Goal: Transaction & Acquisition: Obtain resource

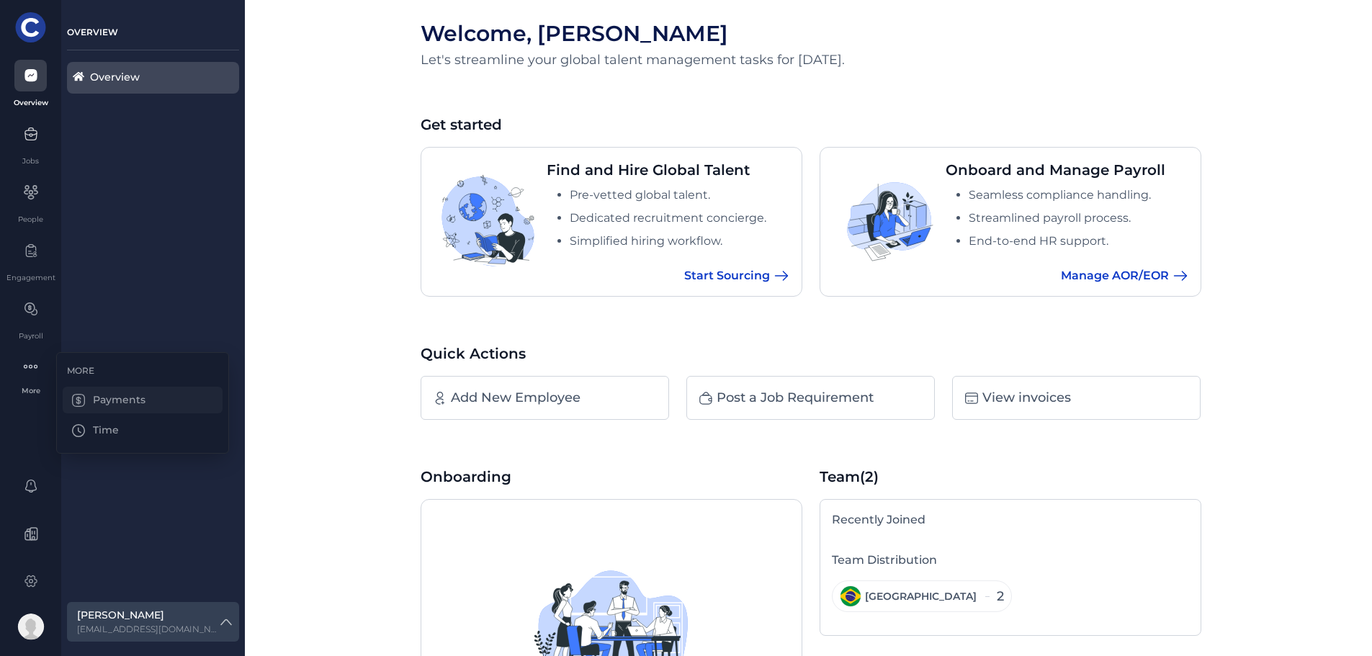
click at [110, 403] on div "Payments" at bounding box center [143, 400] width 160 height 27
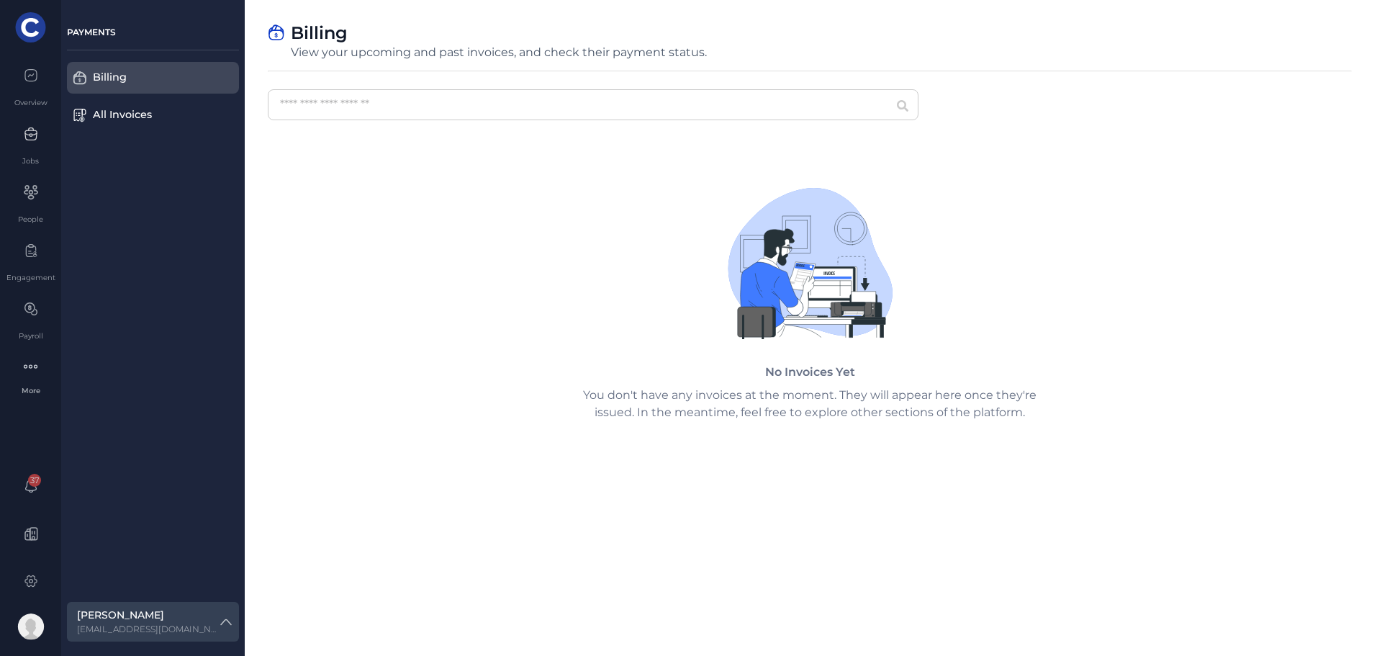
click at [354, 52] on div "View your upcoming and past invoices, and check their payment status." at bounding box center [499, 52] width 416 height 14
click at [878, 114] on input "text" at bounding box center [593, 104] width 651 height 31
type input "**********"
click at [112, 111] on div "All Invoices" at bounding box center [146, 115] width 106 height 16
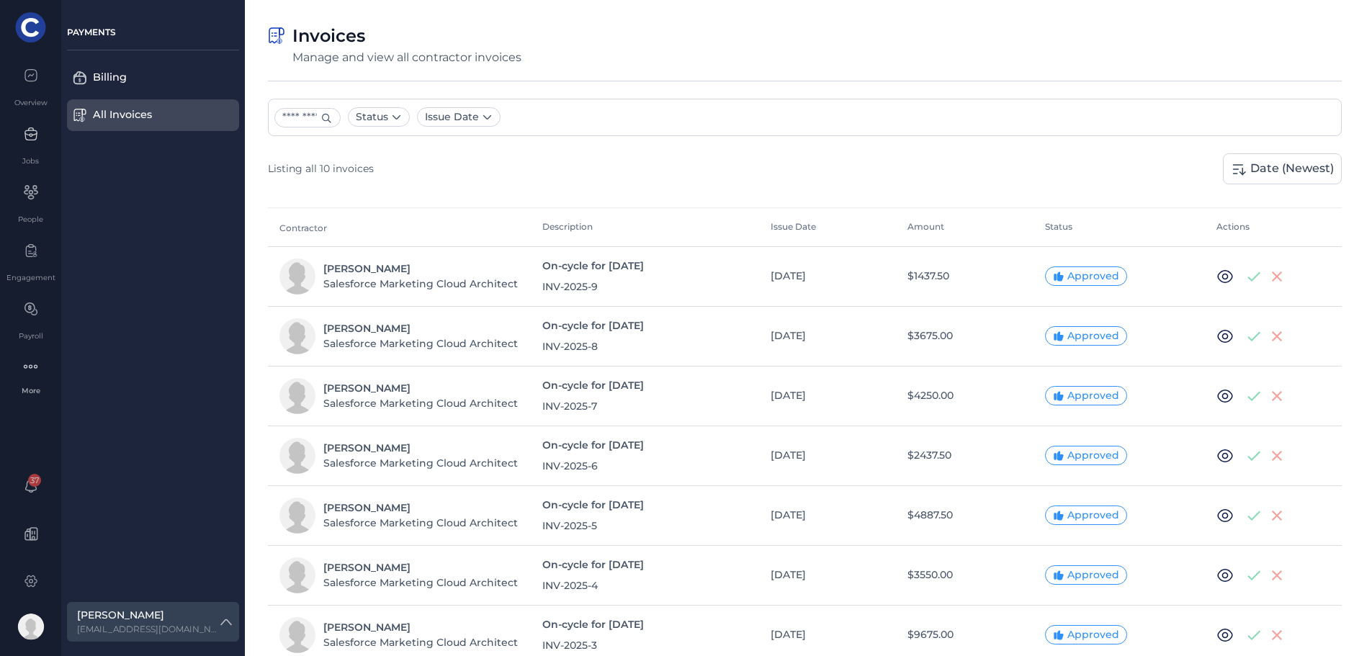
click at [386, 273] on span "[PERSON_NAME]" at bounding box center [366, 268] width 87 height 15
click at [1226, 274] on icon at bounding box center [1224, 277] width 6 height 6
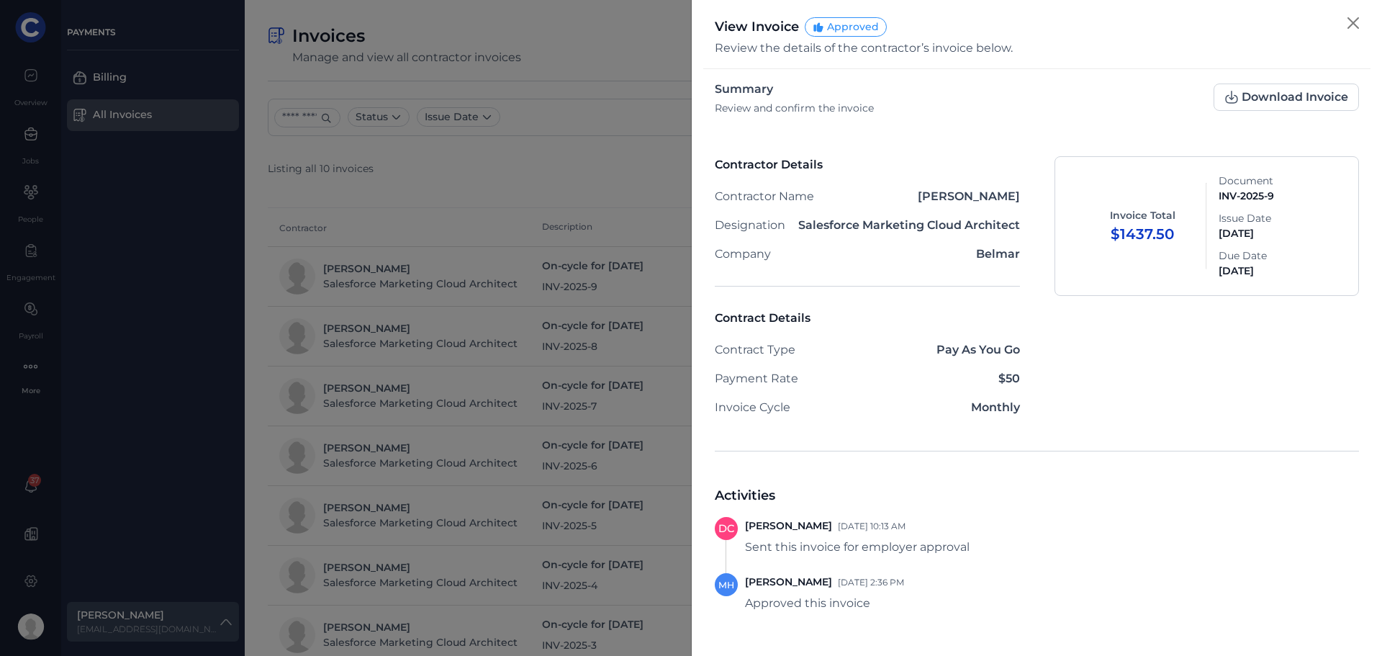
click at [449, 292] on div at bounding box center [691, 328] width 1382 height 656
click at [1348, 23] on button "Close" at bounding box center [1353, 23] width 23 height 23
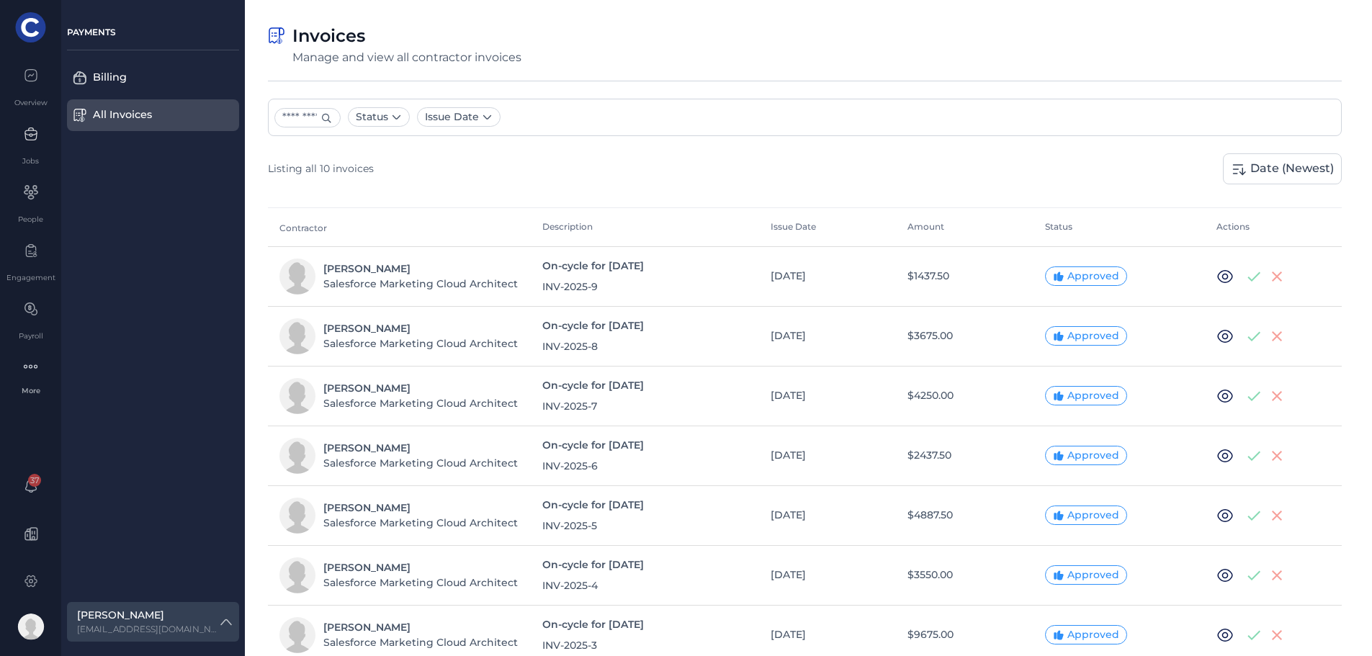
click at [1220, 274] on icon at bounding box center [1224, 276] width 17 height 17
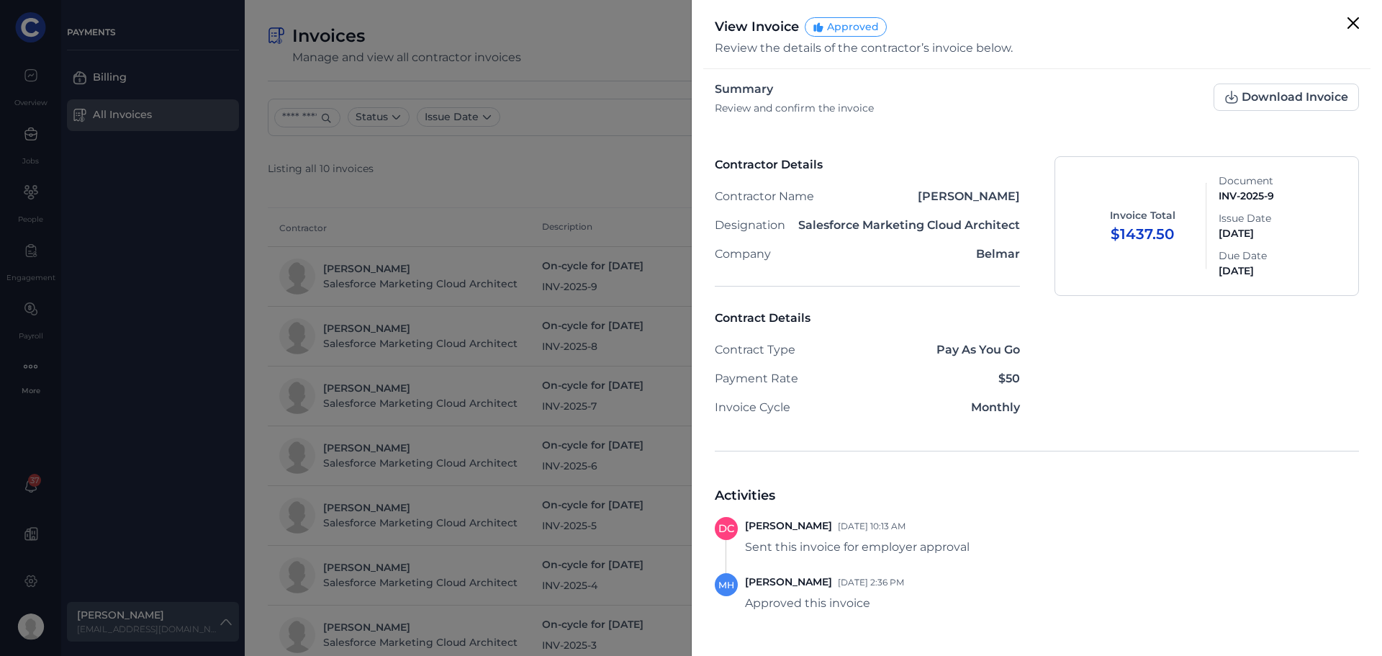
click at [1349, 24] on button "Close" at bounding box center [1353, 23] width 23 height 23
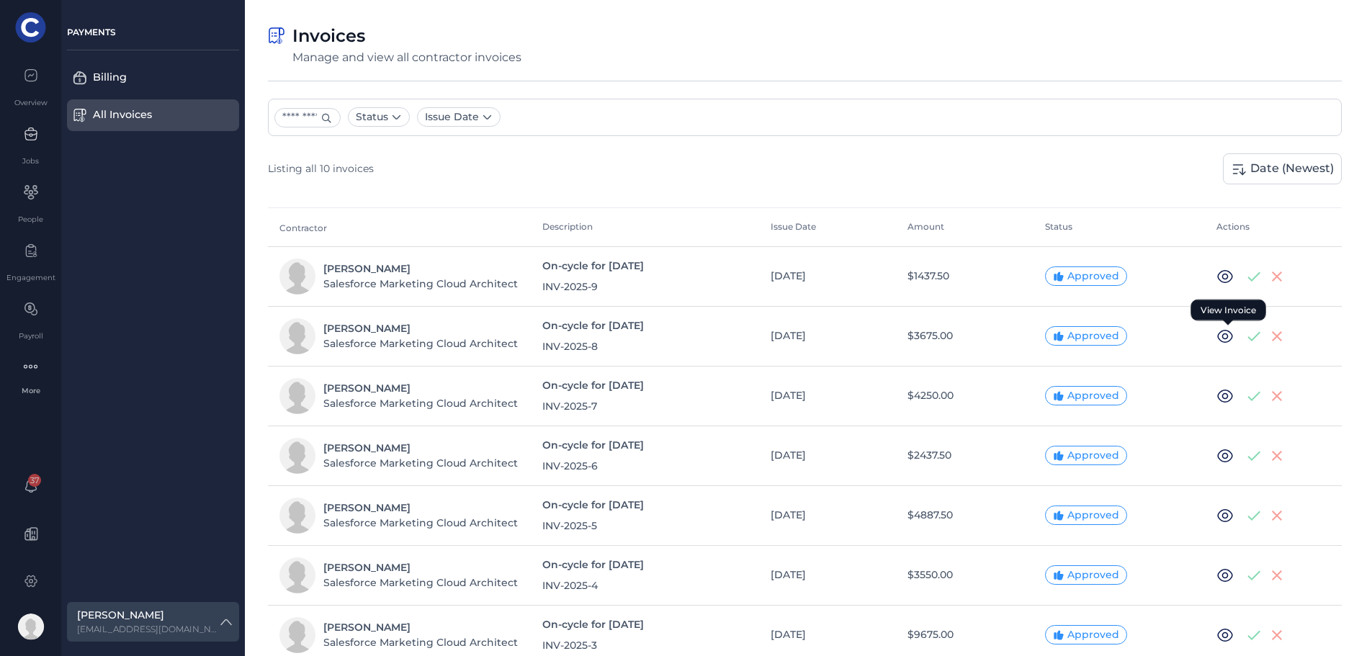
click at [1223, 334] on icon at bounding box center [1224, 336] width 6 height 6
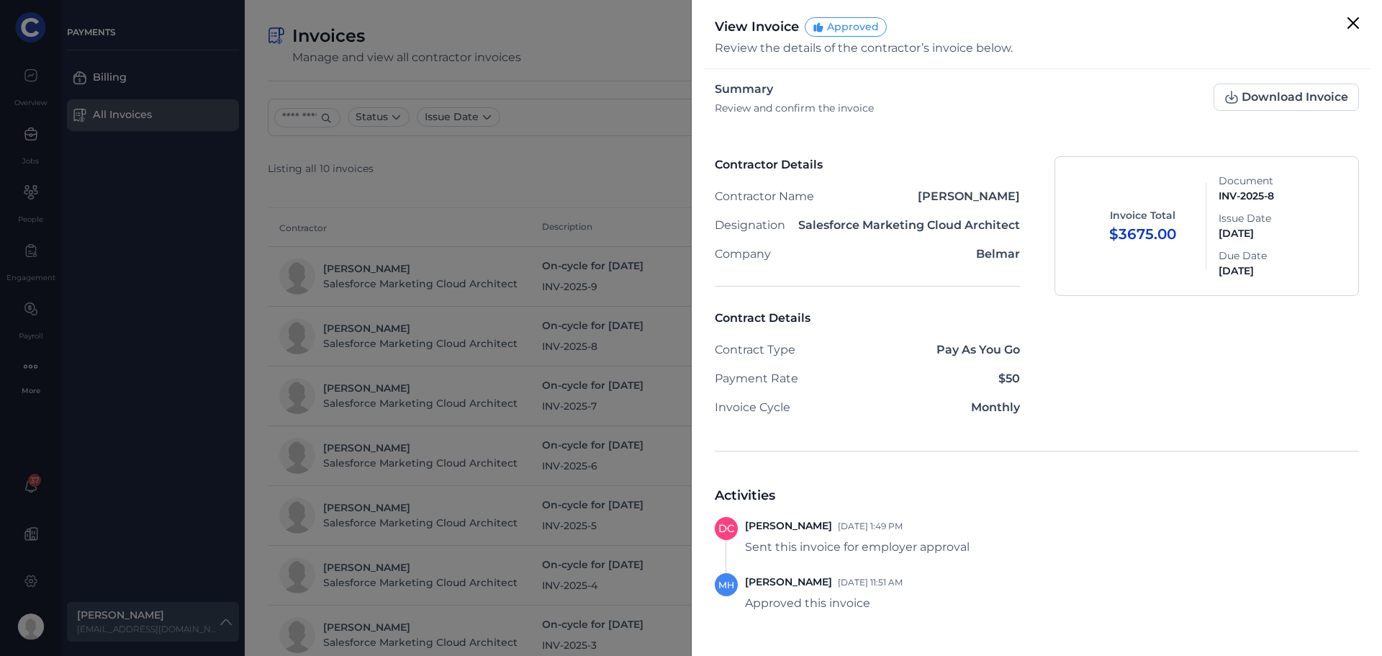
click at [1359, 25] on button "Close" at bounding box center [1353, 23] width 23 height 23
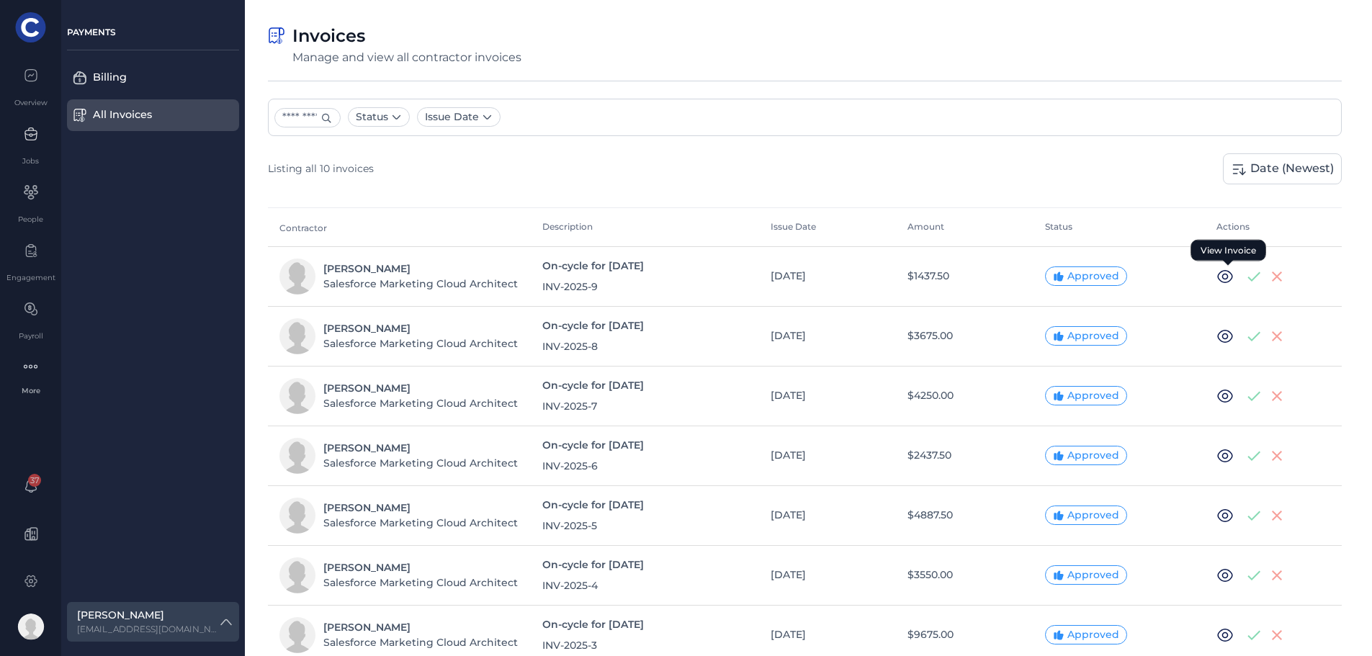
click at [1225, 271] on icon at bounding box center [1224, 276] width 17 height 17
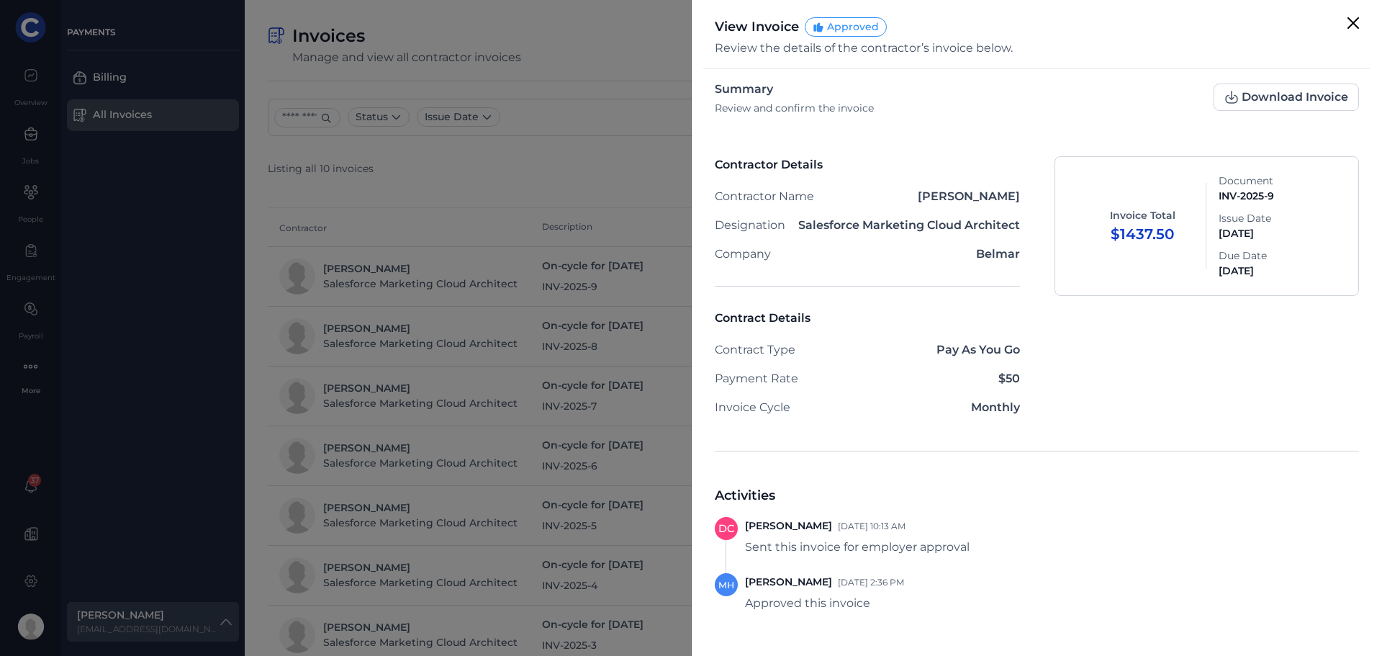
click at [1347, 27] on button "Close" at bounding box center [1353, 23] width 23 height 23
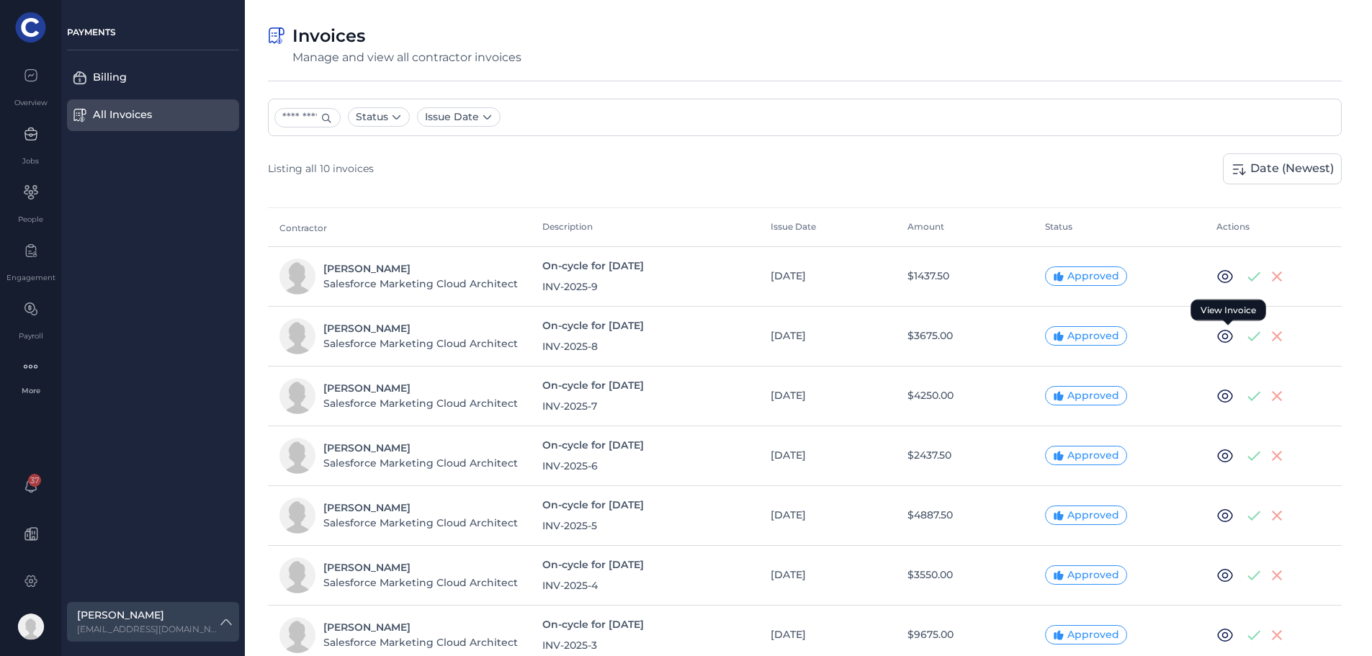
click at [1227, 340] on icon at bounding box center [1224, 336] width 17 height 17
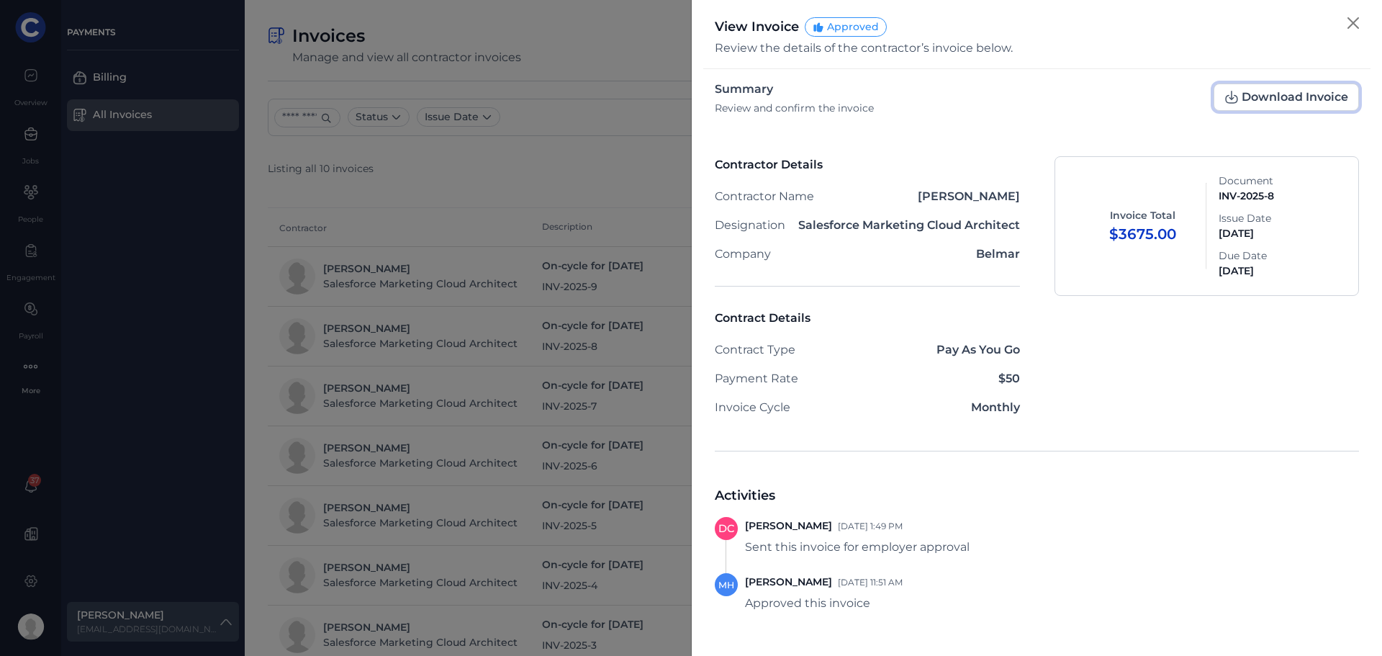
click at [1269, 98] on span "Download Invoice" at bounding box center [1287, 97] width 124 height 14
click at [1354, 22] on button "Close" at bounding box center [1353, 23] width 23 height 23
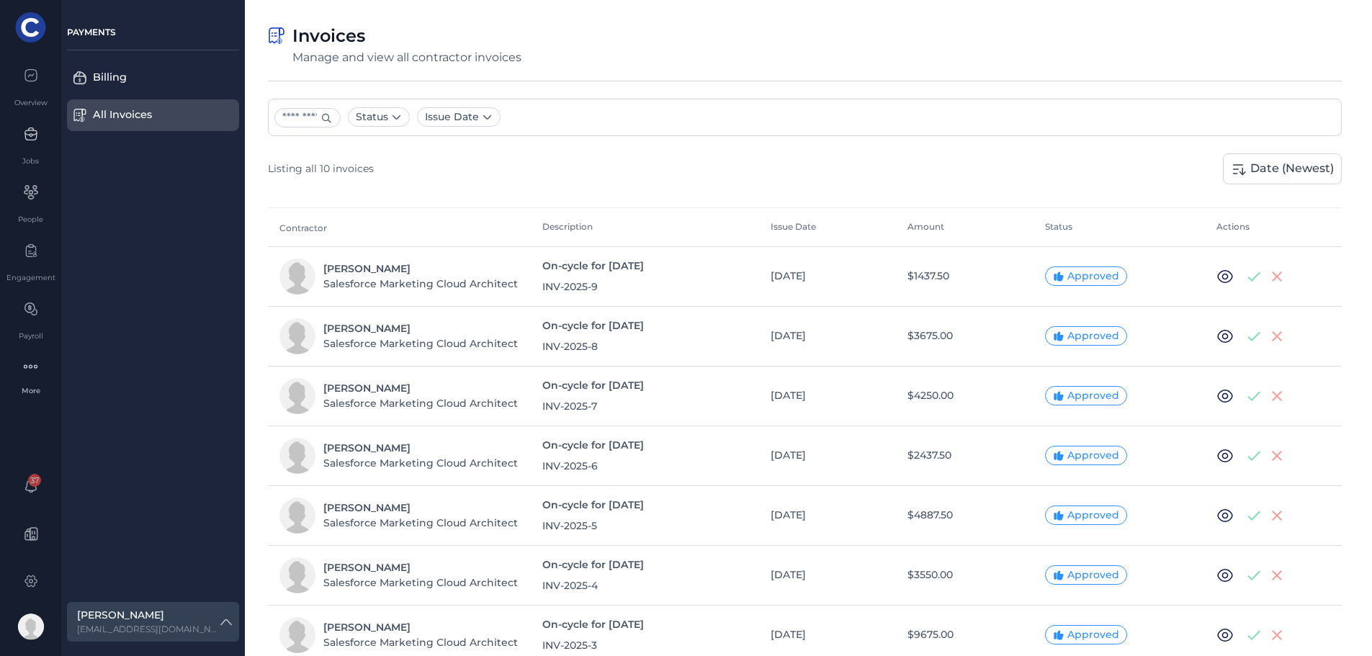
click at [107, 79] on div "Billing" at bounding box center [146, 78] width 106 height 16
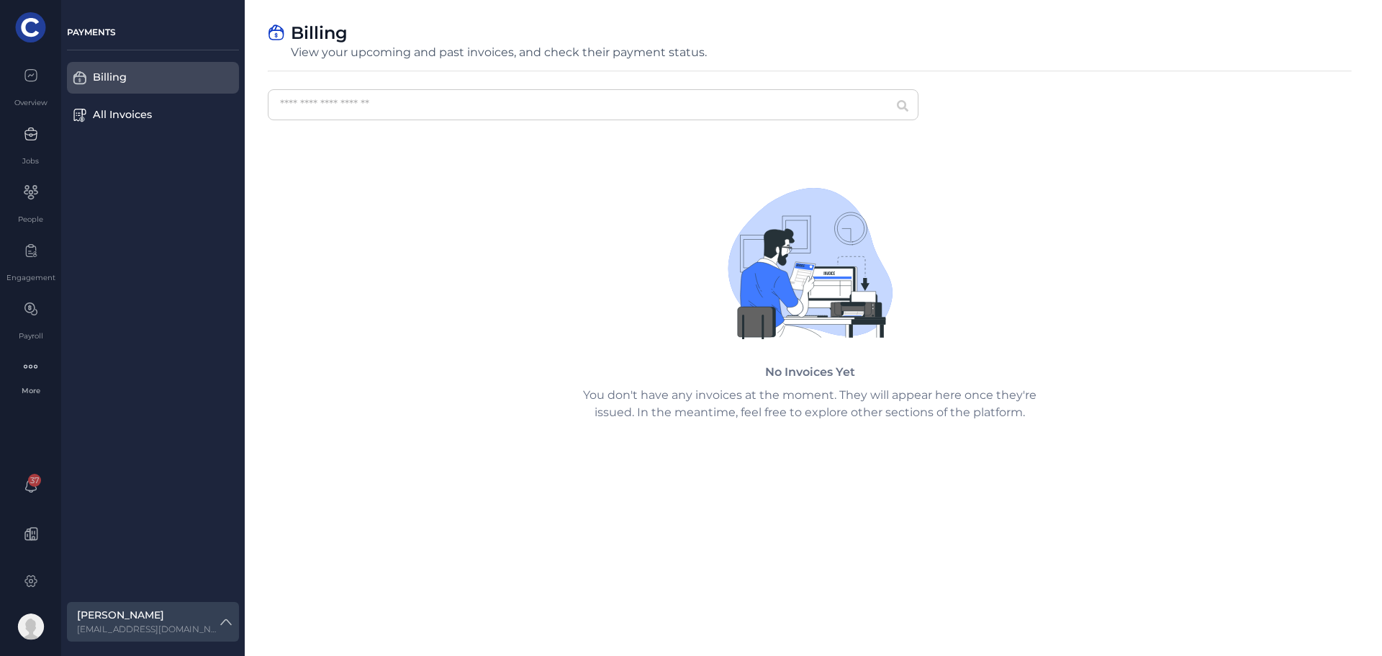
click at [109, 109] on div "All Invoices" at bounding box center [146, 115] width 106 height 16
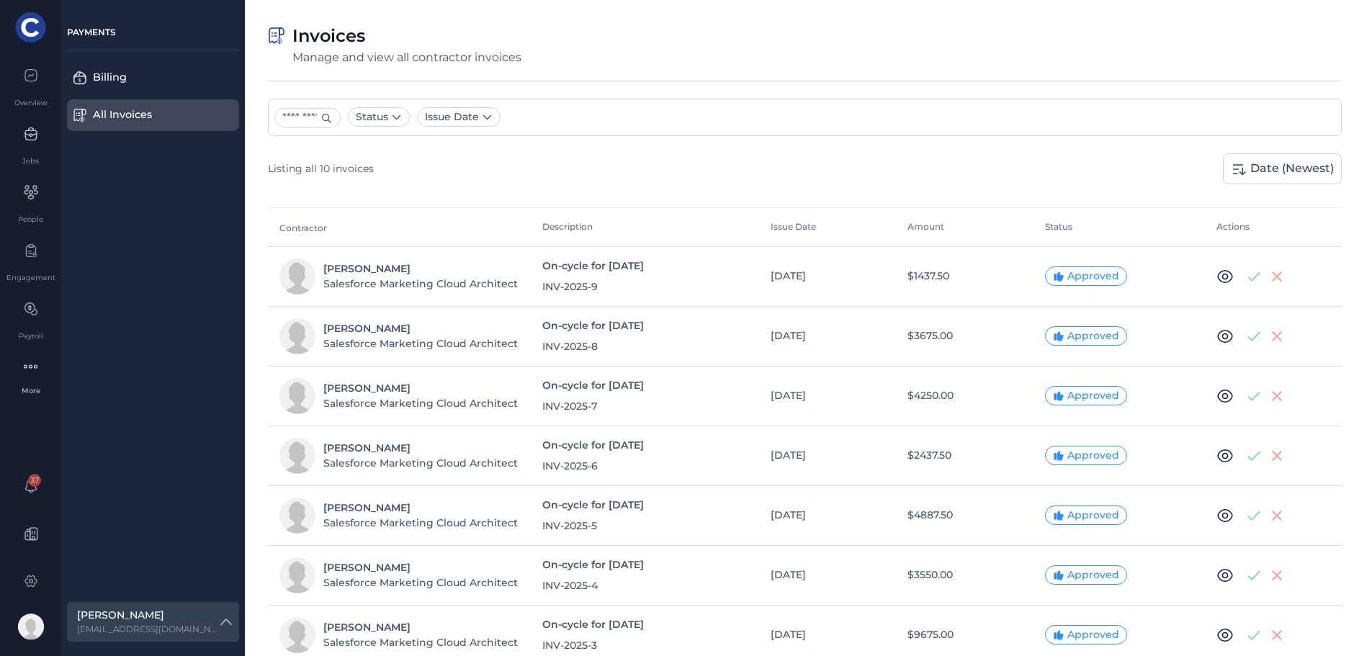
click at [29, 78] on icon at bounding box center [31, 75] width 14 height 14
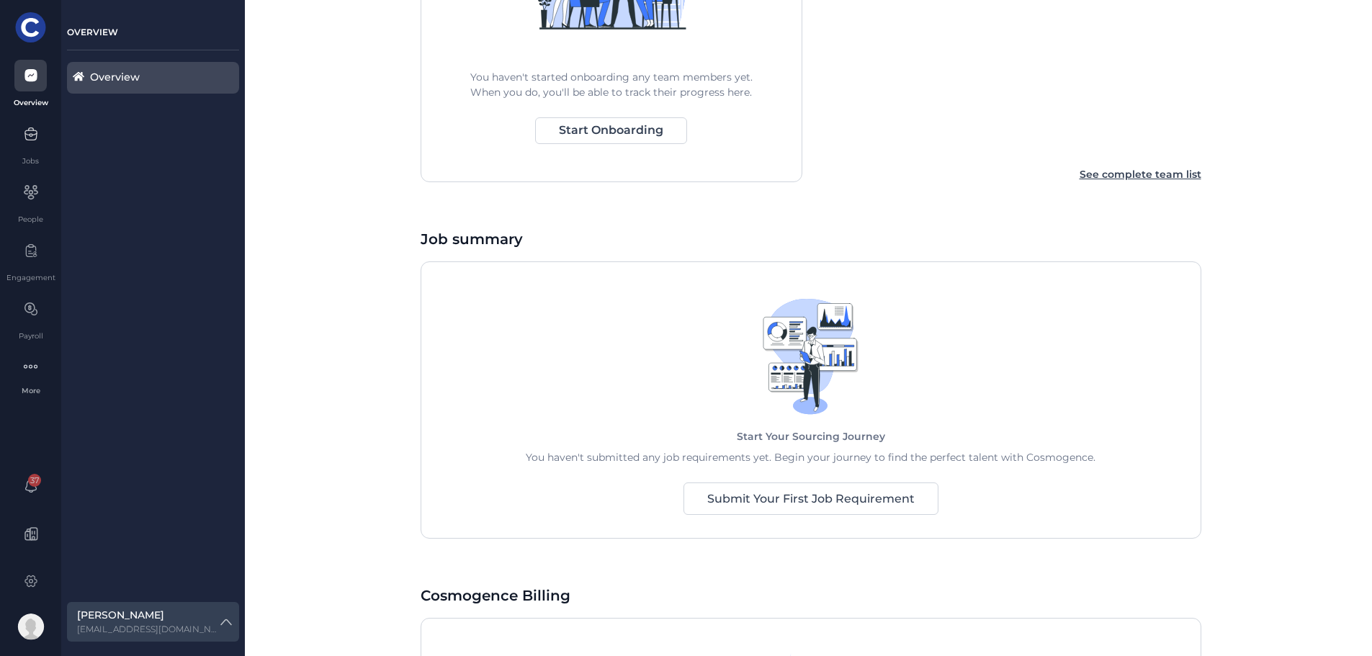
scroll to position [965, 0]
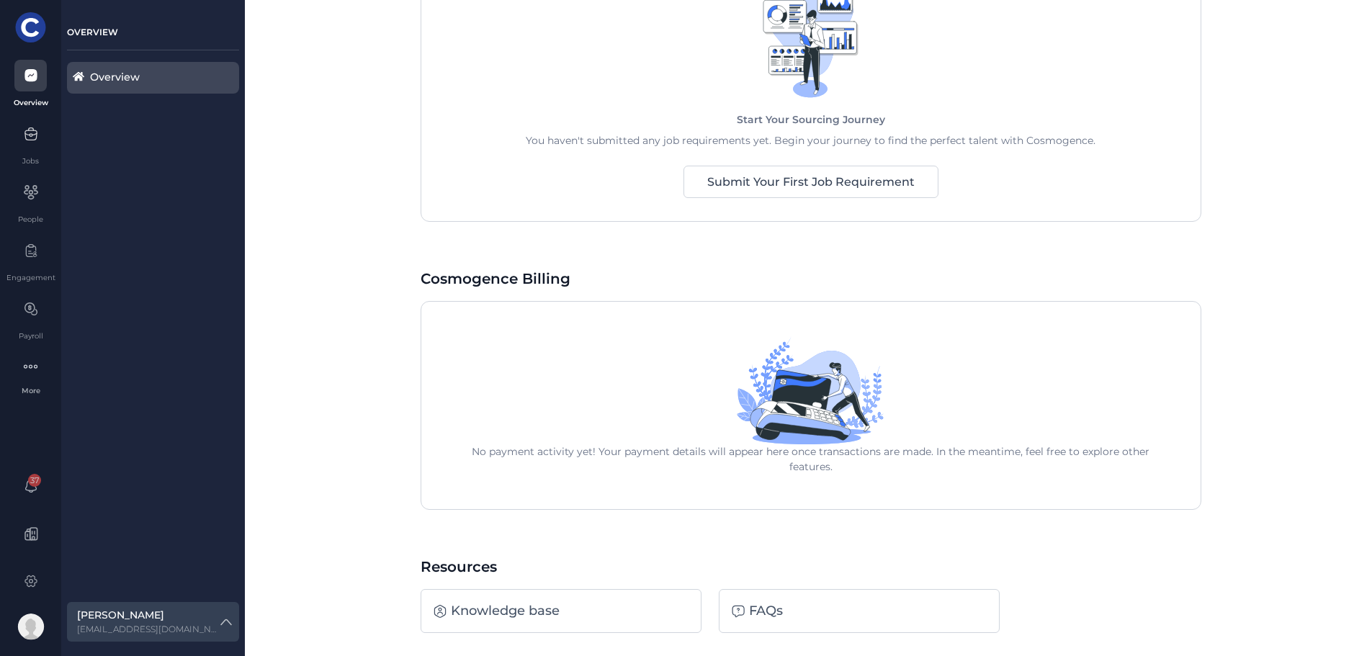
click at [810, 418] on icon at bounding box center [802, 421] width 94 height 39
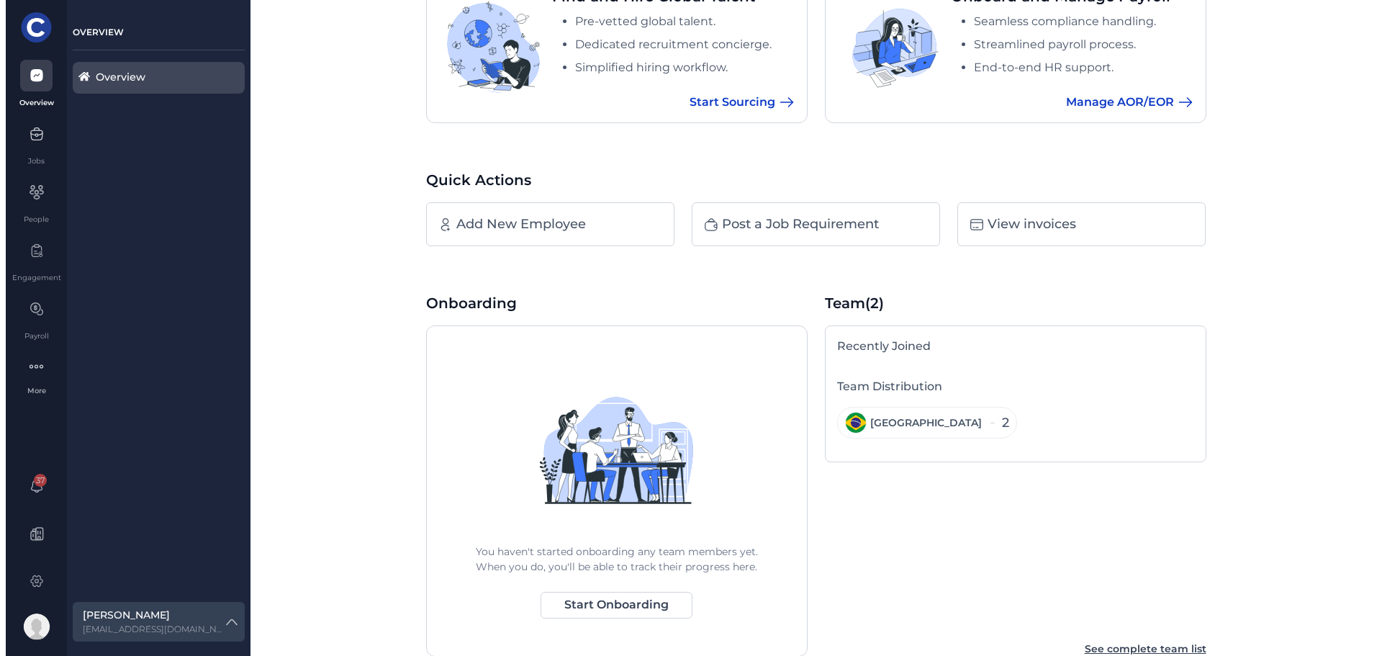
scroll to position [173, 0]
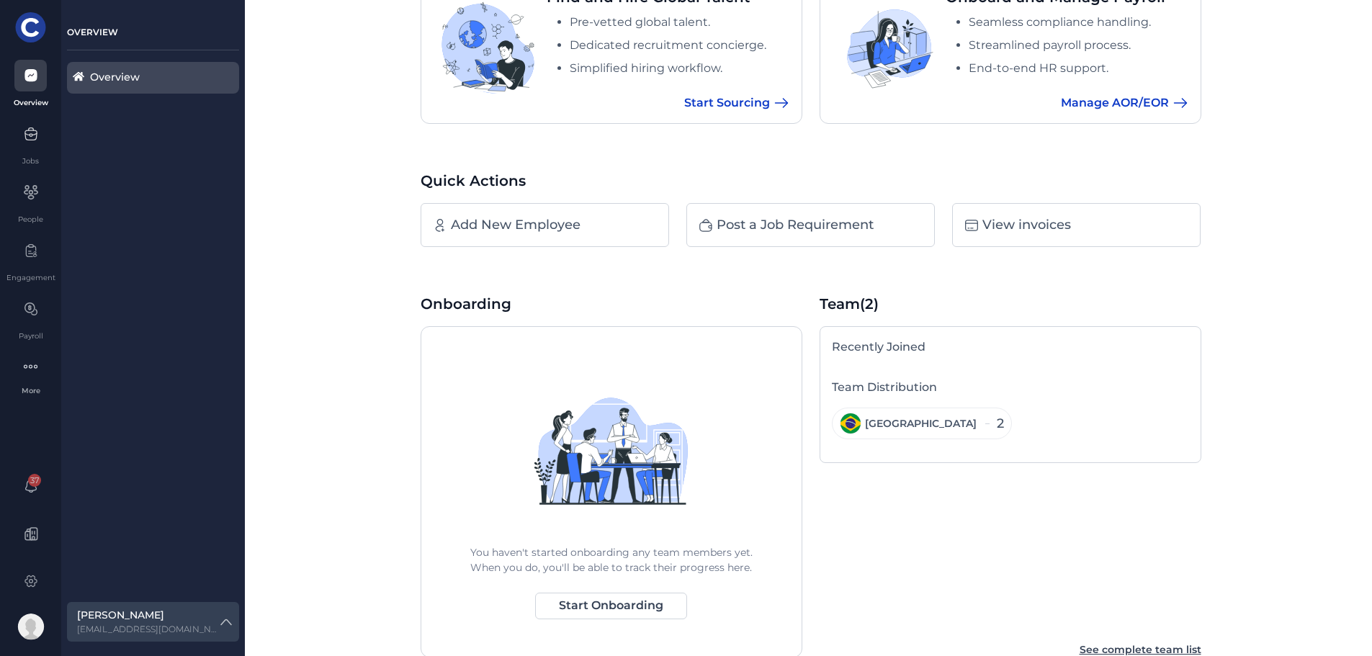
click at [27, 477] on div "37" at bounding box center [30, 486] width 32 height 32
